Goal: Task Accomplishment & Management: Manage account settings

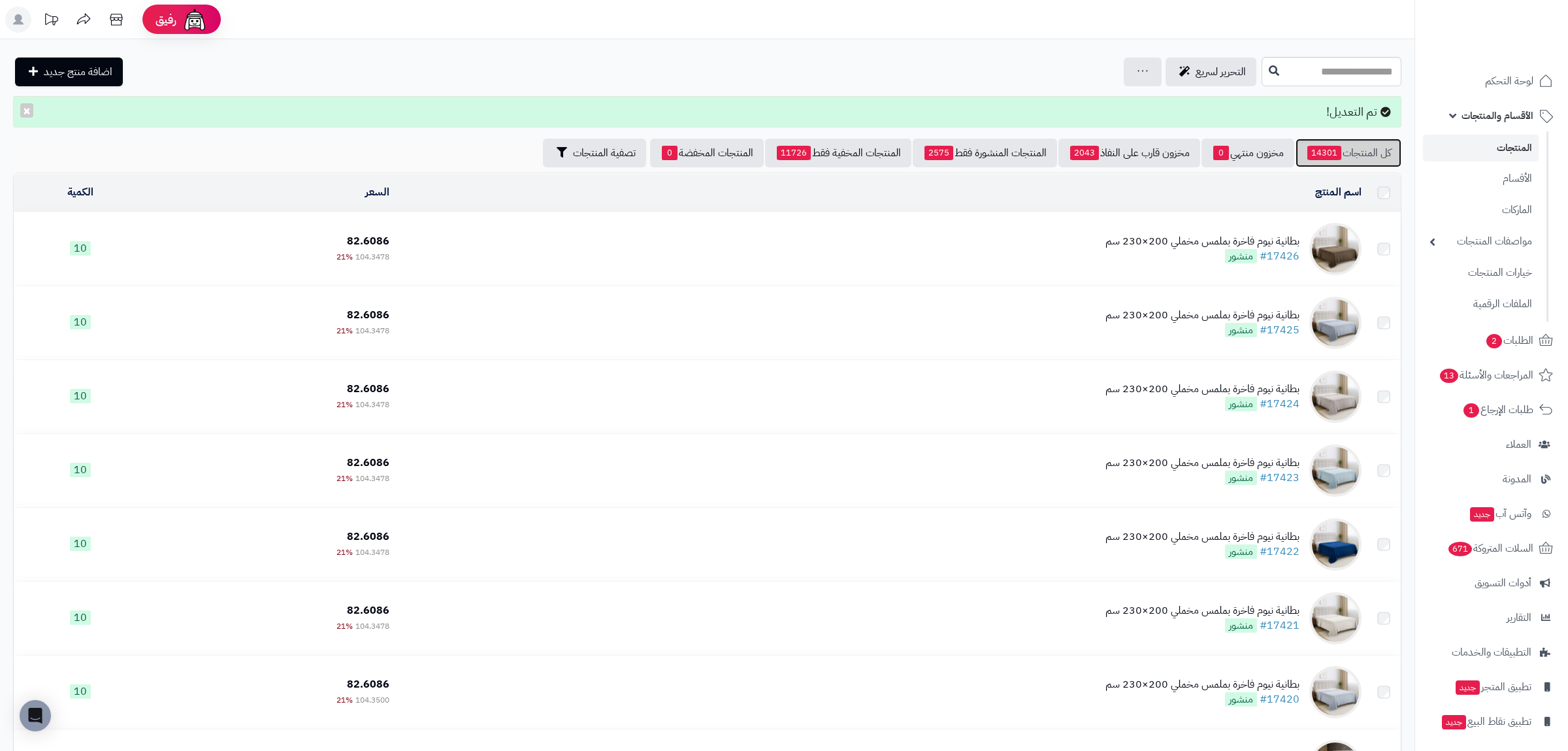
click at [1372, 143] on link "كل المنتجات 14301" at bounding box center [1348, 152] width 106 height 29
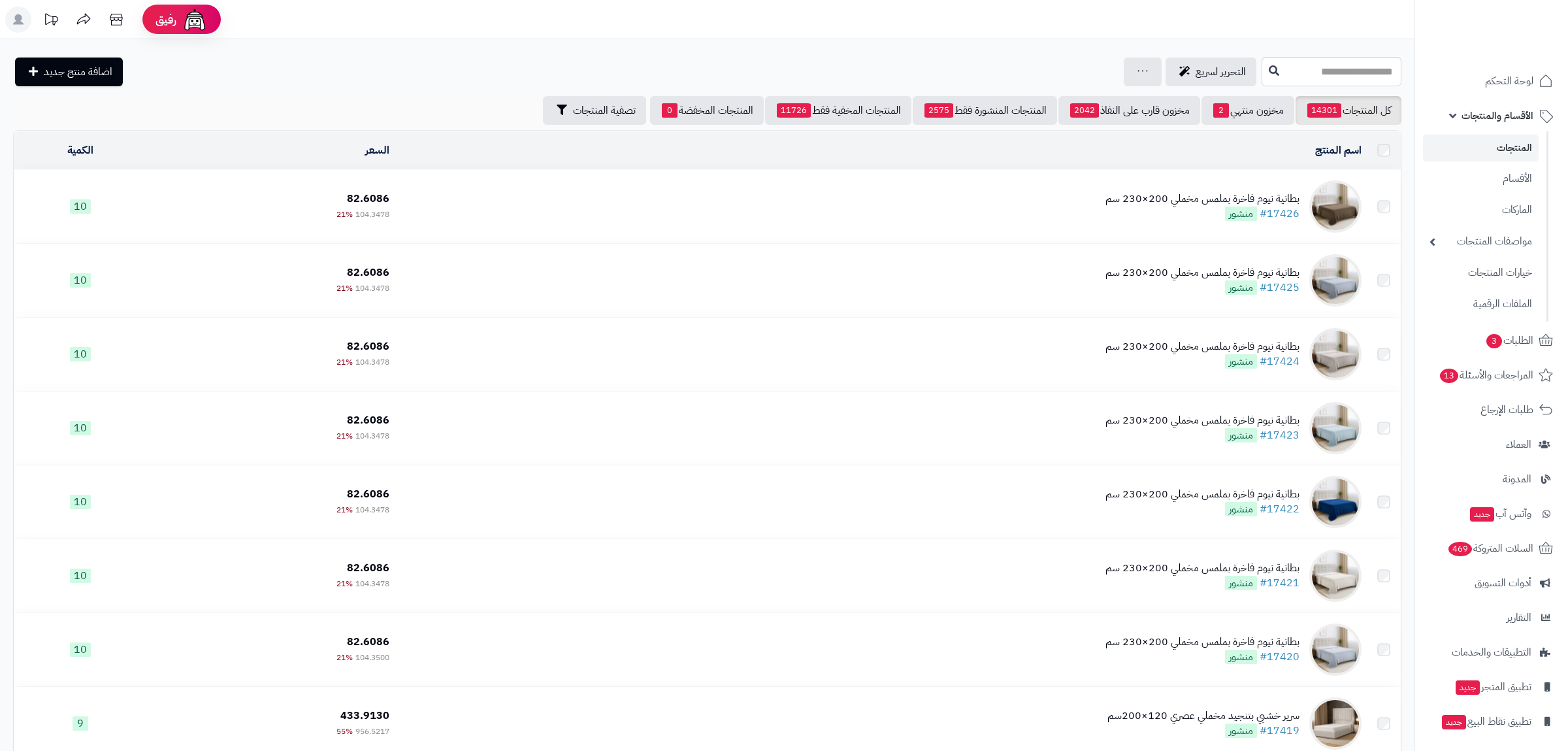
click at [1287, 213] on link "#17426" at bounding box center [1279, 213] width 40 height 16
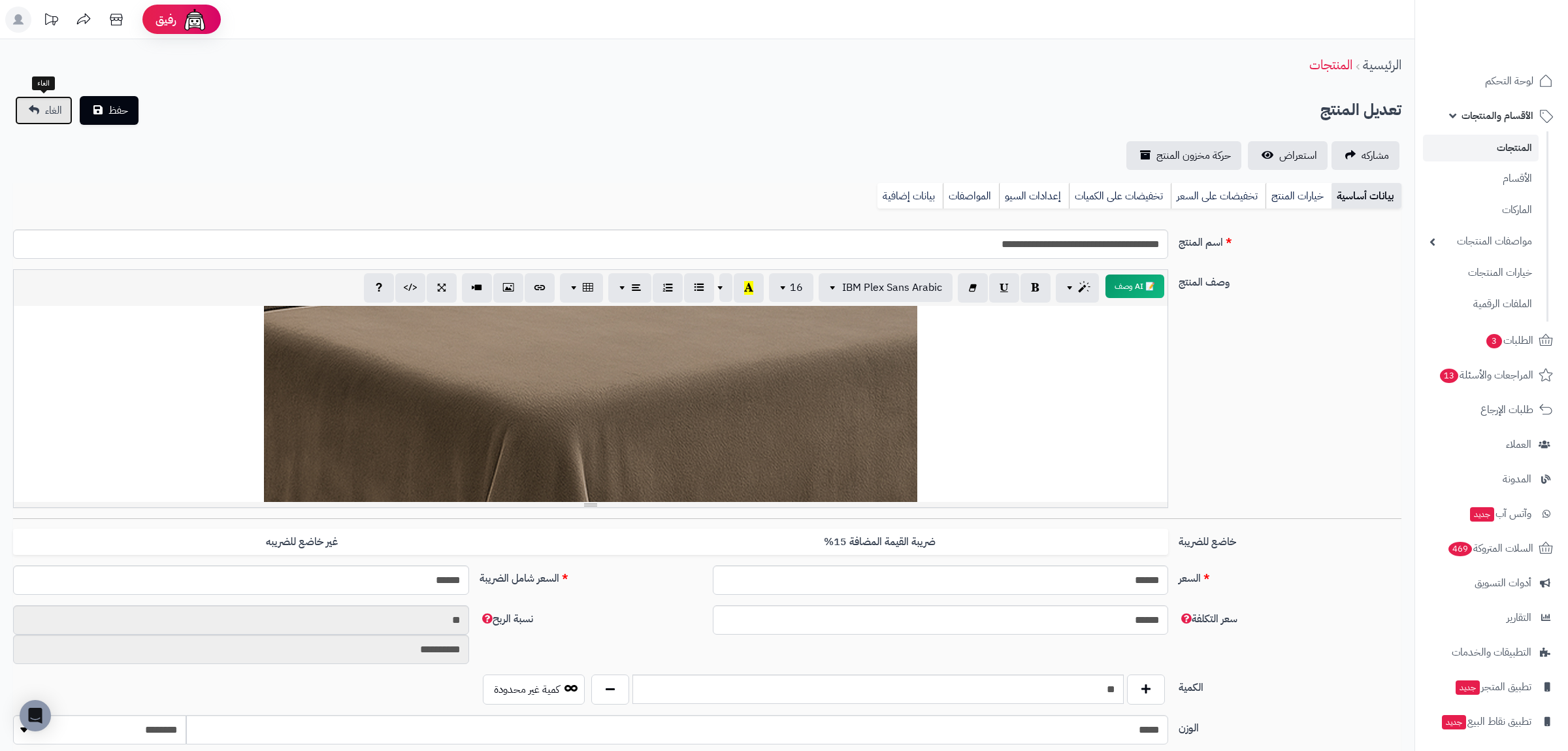
click at [32, 108] on link "الغاء" at bounding box center [44, 110] width 57 height 29
